Goal: Navigation & Orientation: Find specific page/section

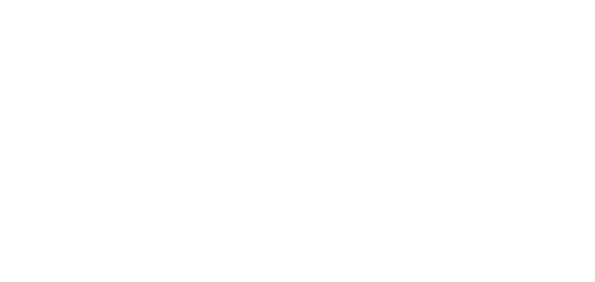
click at [380, 86] on body at bounding box center [297, 141] width 595 height 282
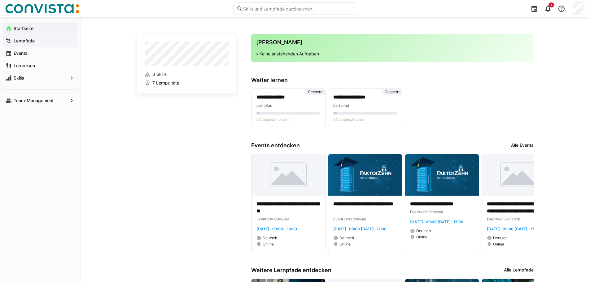
click at [0, 0] on app-navigation-label "Lernpfade" at bounding box center [0, 0] width 0 height 0
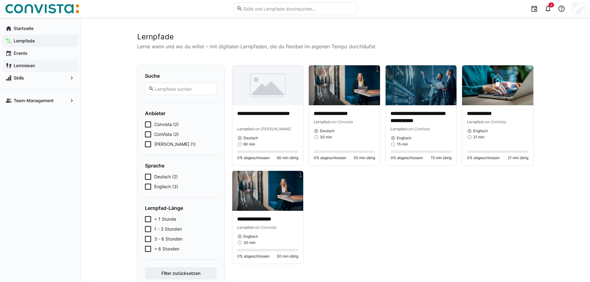
click at [0, 0] on app-navigation-label "Lernreisen" at bounding box center [0, 0] width 0 height 0
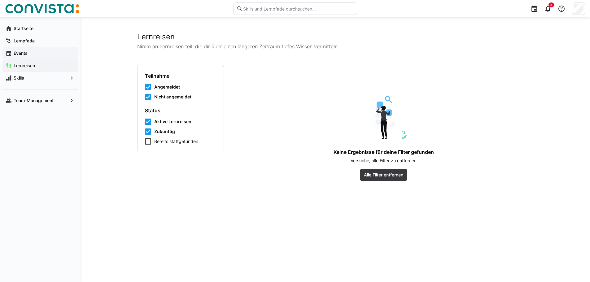
click at [0, 0] on app-navigation-label "Events" at bounding box center [0, 0] width 0 height 0
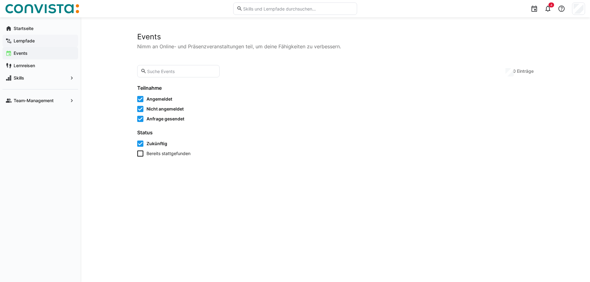
click at [0, 0] on app-navigation-label "Lernpfade" at bounding box center [0, 0] width 0 height 0
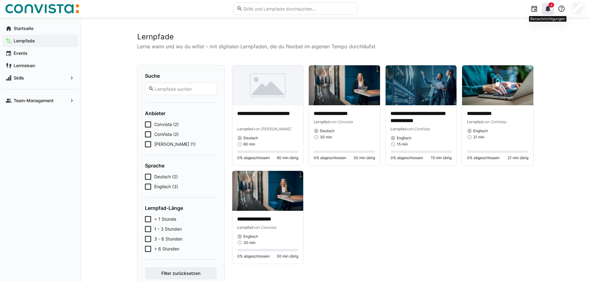
click at [550, 7] on span "4" at bounding box center [552, 4] width 6 height 5
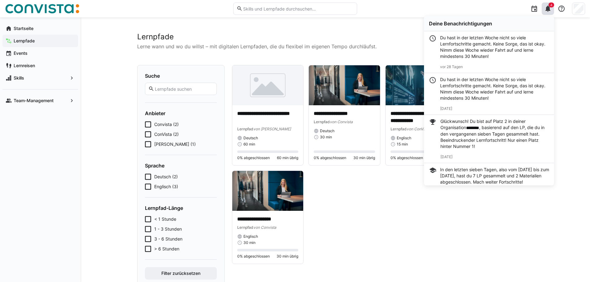
click at [64, 159] on div "Startseite Lernpfade Events Lernreisen Skills Team-Management" at bounding box center [40, 149] width 81 height 265
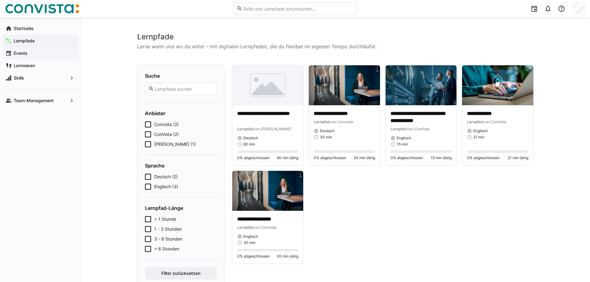
click at [0, 0] on app-navigation-label "Events" at bounding box center [0, 0] width 0 height 0
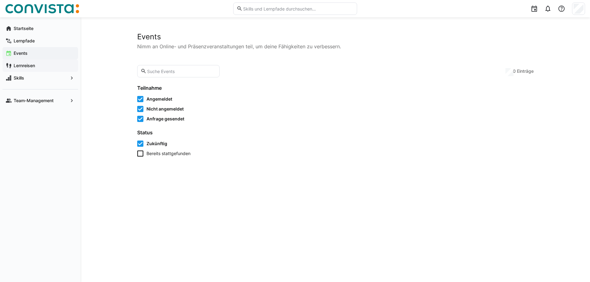
click at [25, 62] on div "Lernreisen" at bounding box center [40, 66] width 76 height 12
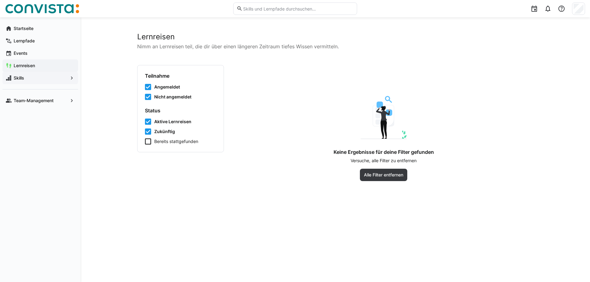
click at [0, 0] on app-navigation-label "Skills" at bounding box center [0, 0] width 0 height 0
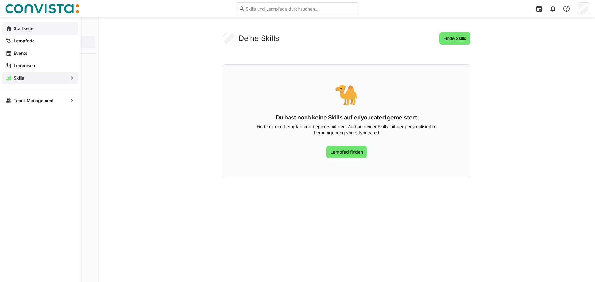
click at [0, 0] on app-navigation-label "Startseite" at bounding box center [0, 0] width 0 height 0
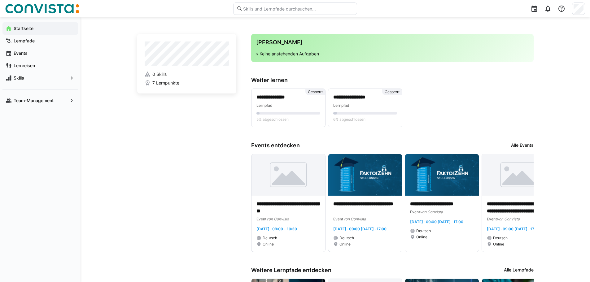
click at [20, 11] on img at bounding box center [42, 9] width 74 height 10
click at [0, 0] on app-navigation-label "Lernpfade" at bounding box center [0, 0] width 0 height 0
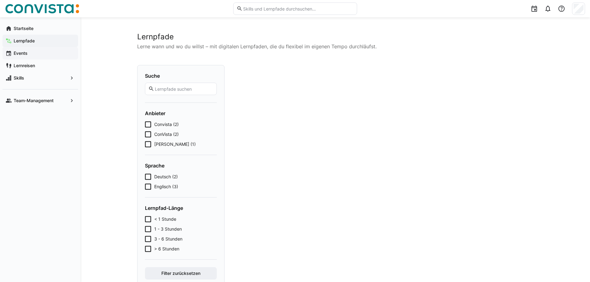
click at [0, 0] on app-navigation-label "Events" at bounding box center [0, 0] width 0 height 0
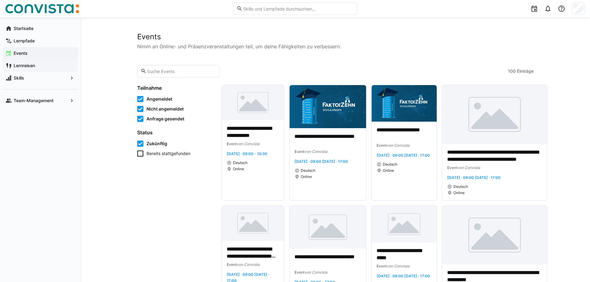
click at [0, 0] on app-navigation-label "Lernreisen" at bounding box center [0, 0] width 0 height 0
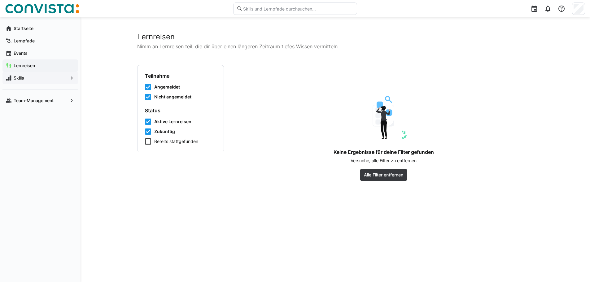
click at [14, 74] on div "Skills" at bounding box center [40, 78] width 76 height 12
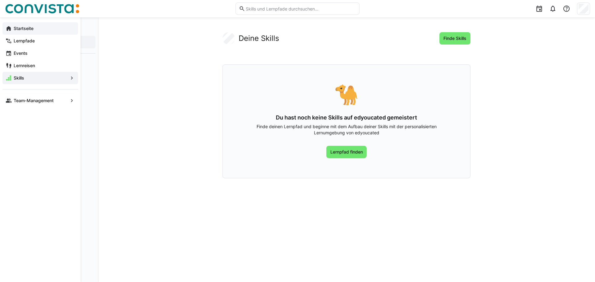
click at [0, 0] on app-navigation-label "Startseite" at bounding box center [0, 0] width 0 height 0
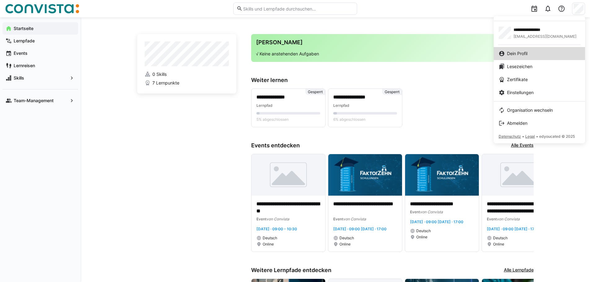
click at [509, 51] on span "Dein Profil" at bounding box center [517, 54] width 20 height 6
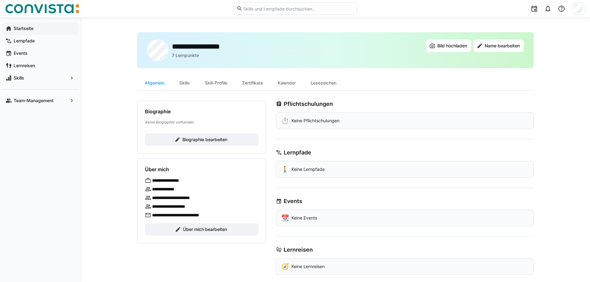
click at [0, 0] on app-navigation-label "Startseite" at bounding box center [0, 0] width 0 height 0
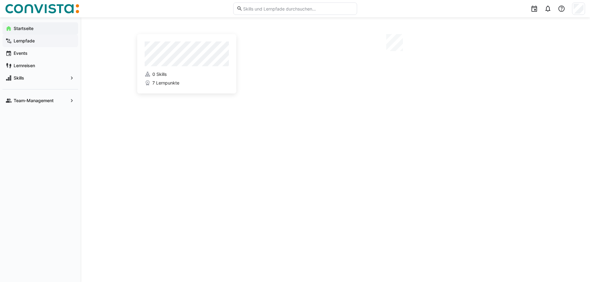
click at [0, 0] on app-navigation-label "Lernpfade" at bounding box center [0, 0] width 0 height 0
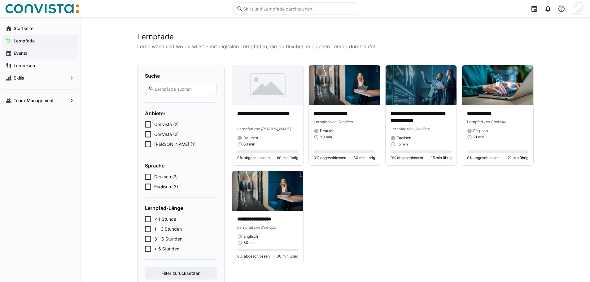
click at [33, 49] on div "Events" at bounding box center [40, 53] width 76 height 12
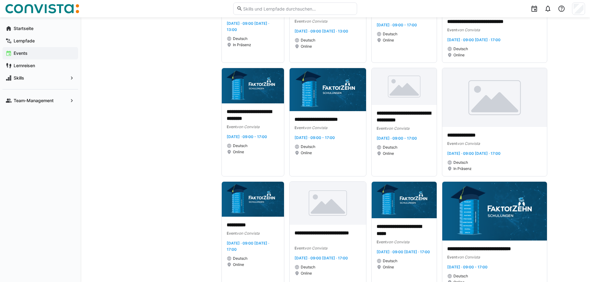
scroll to position [961, 0]
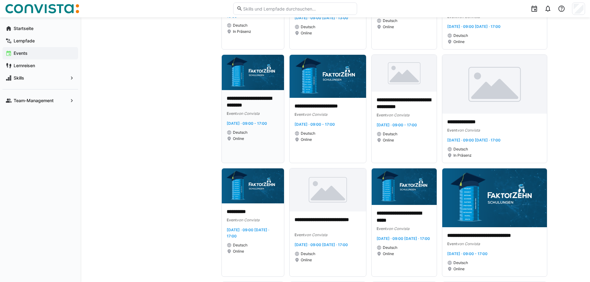
click at [248, 77] on img at bounding box center [253, 72] width 63 height 35
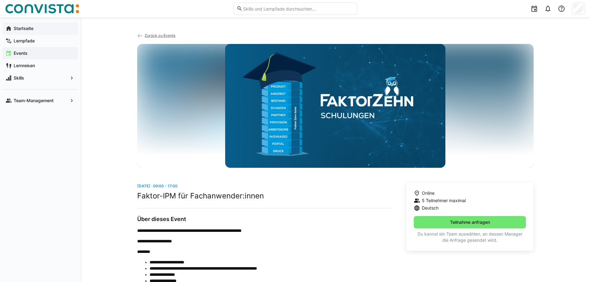
click at [9, 29] on eds-icon at bounding box center [9, 28] width 6 height 6
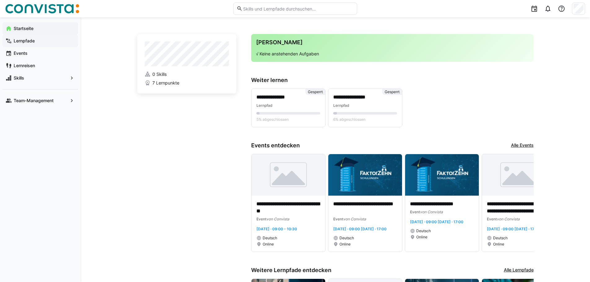
click at [0, 0] on app-navigation-label "Lernpfade" at bounding box center [0, 0] width 0 height 0
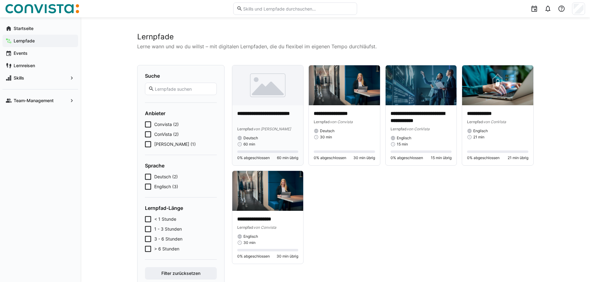
click at [274, 90] on img at bounding box center [267, 85] width 71 height 40
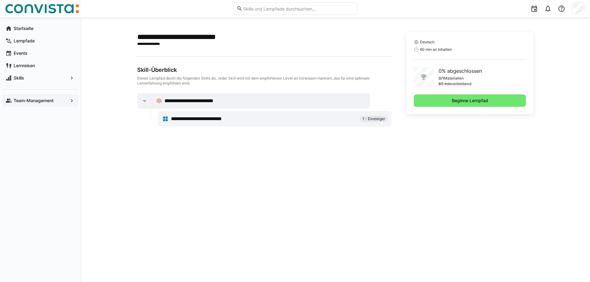
click at [73, 101] on eds-icon at bounding box center [72, 101] width 6 height 6
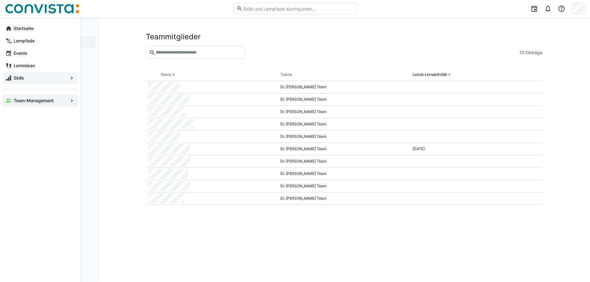
click at [69, 79] on eds-icon at bounding box center [72, 78] width 6 height 6
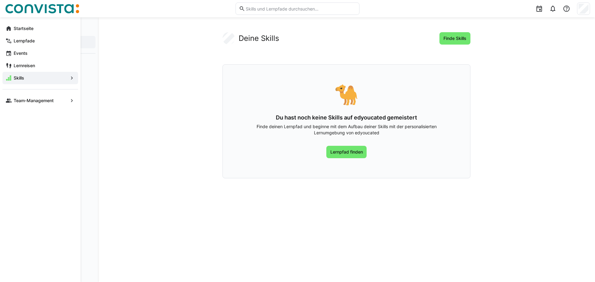
click at [74, 78] on eds-icon at bounding box center [72, 78] width 6 height 6
click at [3, 67] on div "Lernreisen" at bounding box center [40, 66] width 76 height 12
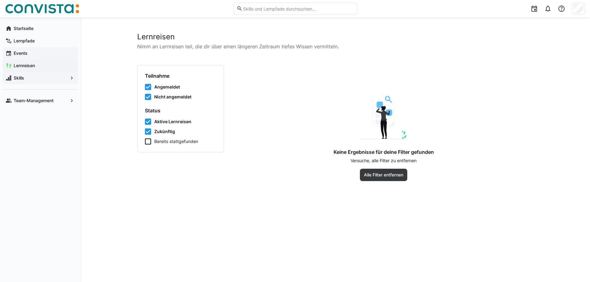
click at [9, 53] on eds-icon at bounding box center [9, 53] width 6 height 6
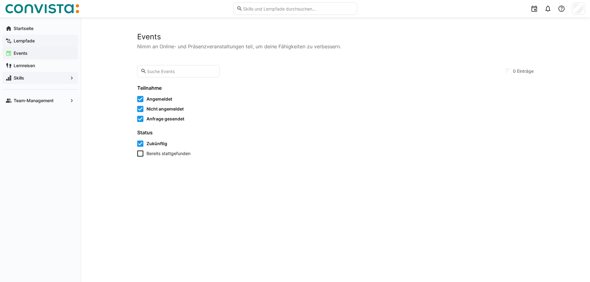
click at [10, 46] on div "Lernpfade" at bounding box center [40, 41] width 76 height 12
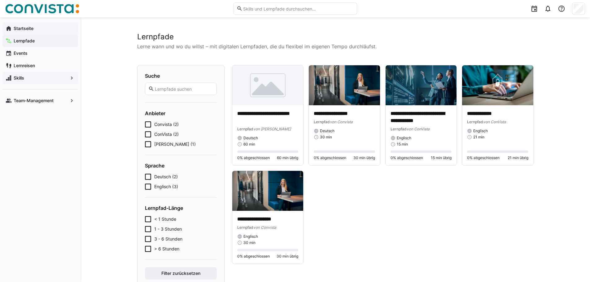
click at [0, 0] on app-navigation-label "Startseite" at bounding box center [0, 0] width 0 height 0
